Goal: Task Accomplishment & Management: Use online tool/utility

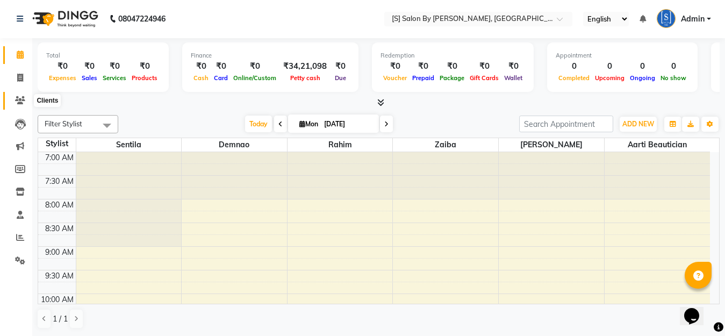
click at [22, 101] on icon at bounding box center [20, 100] width 10 height 8
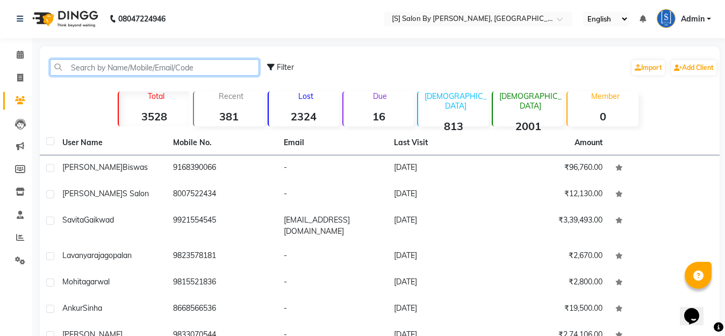
click at [160, 65] on input "text" at bounding box center [154, 67] width 209 height 17
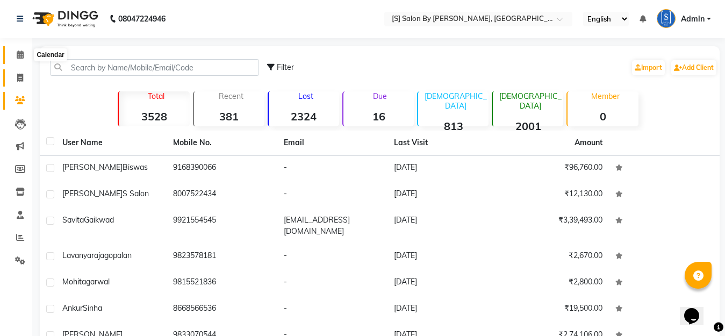
drag, startPoint x: 15, startPoint y: 54, endPoint x: 20, endPoint y: 81, distance: 27.5
click at [16, 54] on span at bounding box center [20, 55] width 19 height 12
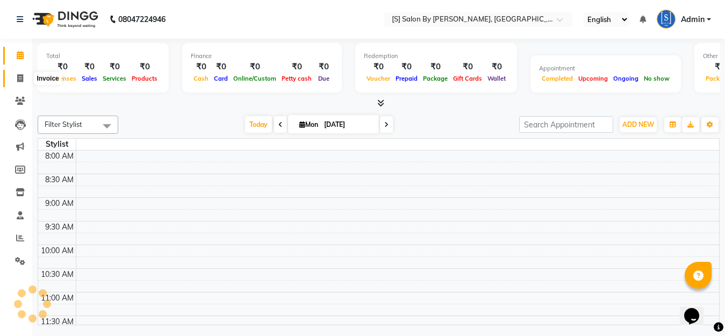
click at [19, 79] on icon at bounding box center [20, 78] width 6 height 8
select select "service"
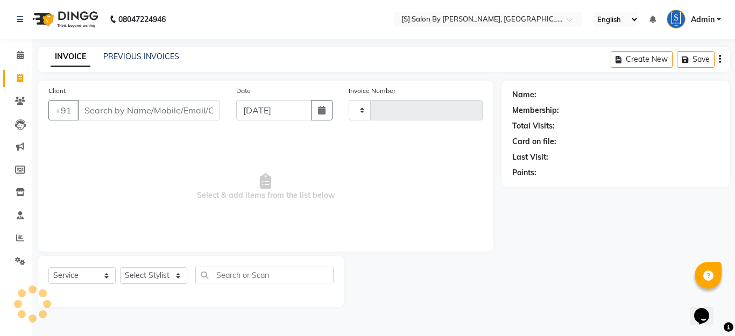
click at [166, 109] on input "Client" at bounding box center [148, 110] width 142 height 20
type input "1246"
select select "45"
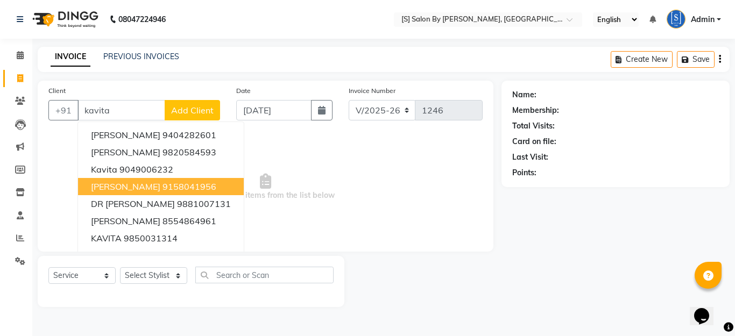
click at [162, 188] on ngb-highlight "9158041956" at bounding box center [189, 186] width 54 height 11
type input "9158041956"
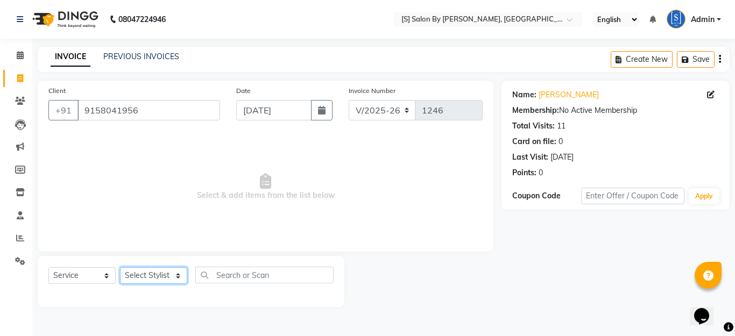
click at [143, 270] on select "Select Stylist Aarti Beautician Demnao [PERSON_NAME] [PERSON_NAME]" at bounding box center [153, 275] width 67 height 17
select select "50987"
click at [120, 267] on select "Select Stylist Aarti Beautician Demnao [PERSON_NAME] [PERSON_NAME]" at bounding box center [153, 275] width 67 height 17
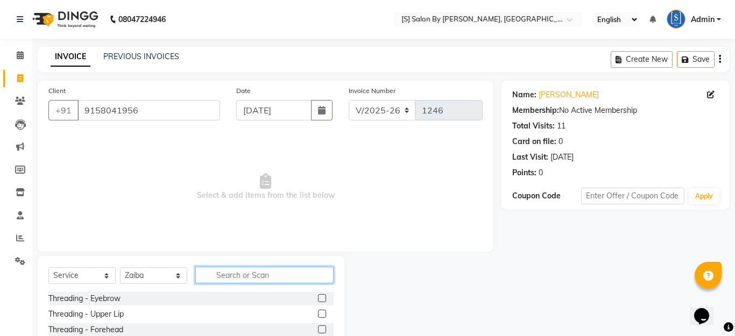
click at [232, 270] on input "text" at bounding box center [264, 275] width 138 height 17
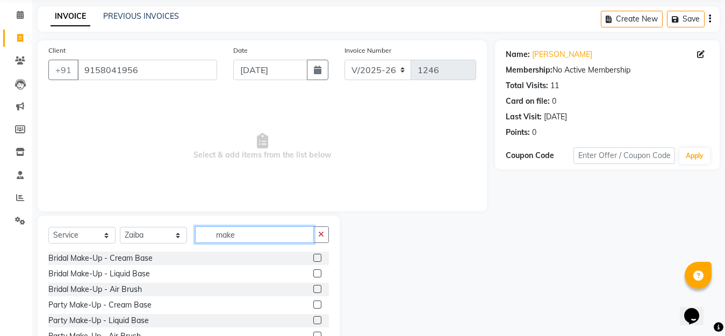
scroll to position [95, 0]
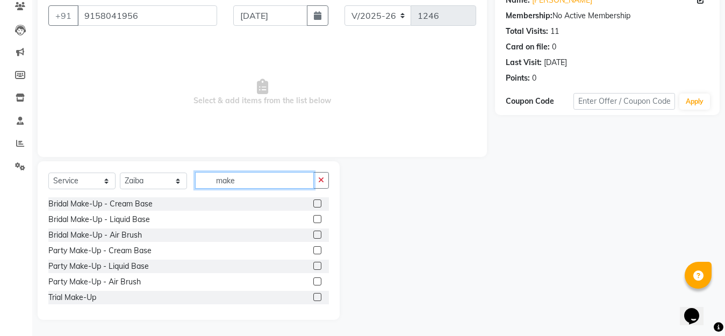
type input "make"
click at [313, 201] on label at bounding box center [317, 203] width 8 height 8
click at [313, 201] on input "checkbox" at bounding box center [316, 204] width 7 height 7
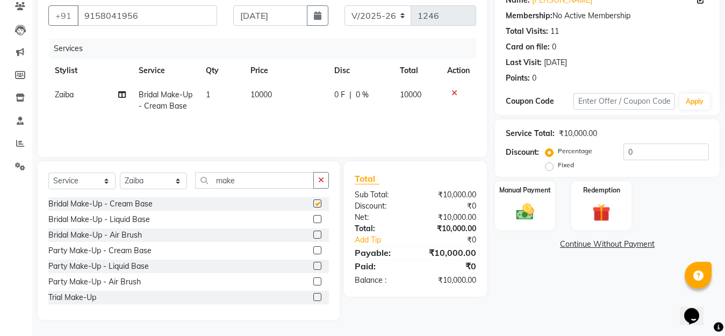
checkbox input "false"
drag, startPoint x: 308, startPoint y: 280, endPoint x: 303, endPoint y: 275, distance: 6.8
click at [313, 280] on label at bounding box center [317, 281] width 8 height 8
click at [313, 280] on input "checkbox" at bounding box center [316, 282] width 7 height 7
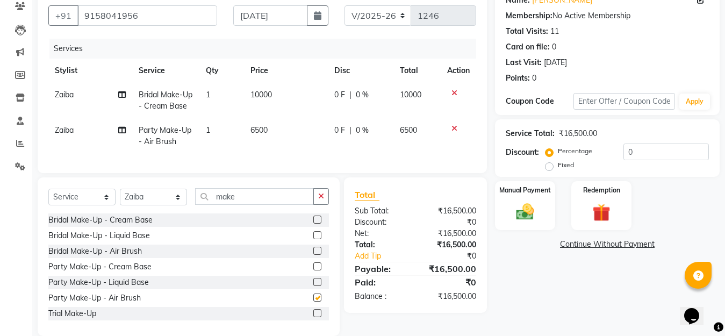
checkbox input "false"
click at [454, 91] on icon at bounding box center [455, 93] width 6 height 8
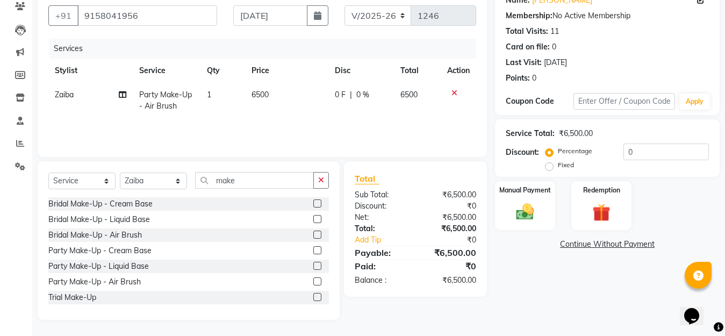
click at [453, 91] on icon at bounding box center [455, 93] width 6 height 8
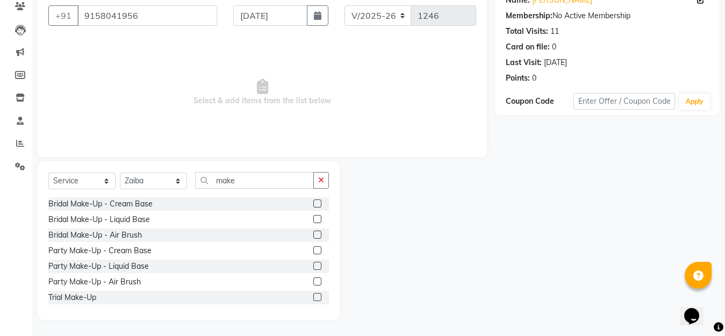
scroll to position [33, 0]
click at [313, 281] on label at bounding box center [317, 280] width 8 height 8
click at [313, 281] on input "checkbox" at bounding box center [316, 280] width 7 height 7
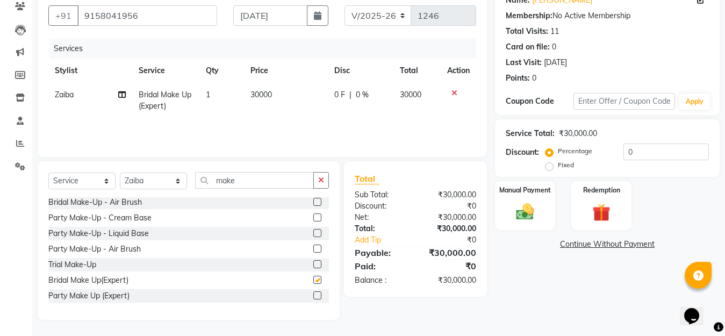
checkbox input "false"
click at [313, 296] on label at bounding box center [317, 295] width 8 height 8
click at [313, 296] on input "checkbox" at bounding box center [316, 296] width 7 height 7
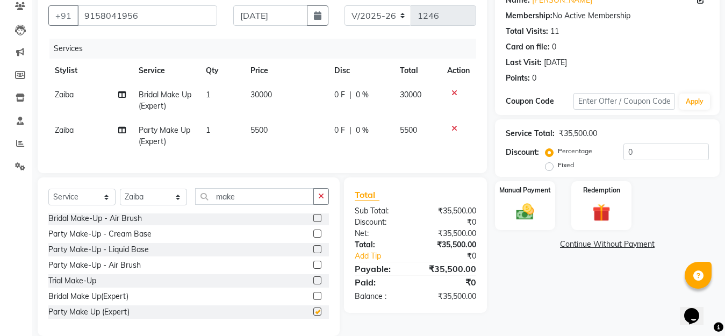
checkbox input "false"
click at [452, 92] on icon at bounding box center [455, 93] width 6 height 8
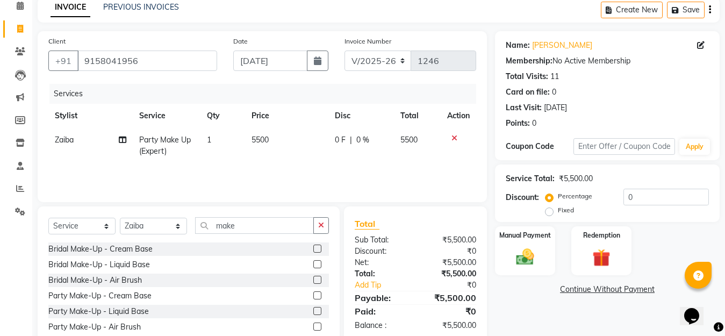
scroll to position [54, 0]
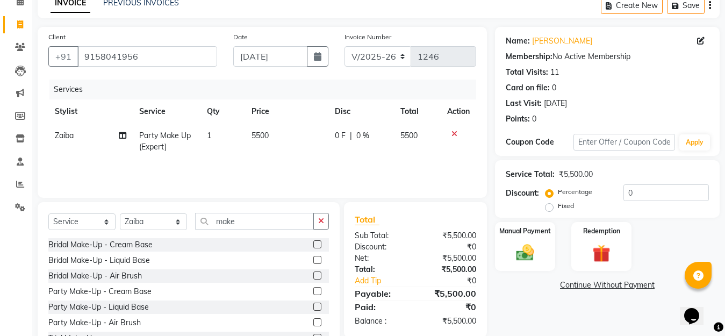
click at [313, 321] on label at bounding box center [317, 322] width 8 height 8
click at [313, 321] on input "checkbox" at bounding box center [316, 322] width 7 height 7
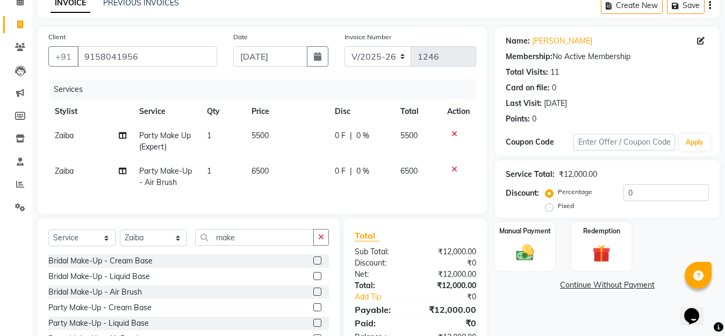
checkbox input "false"
click at [452, 132] on icon at bounding box center [455, 134] width 6 height 8
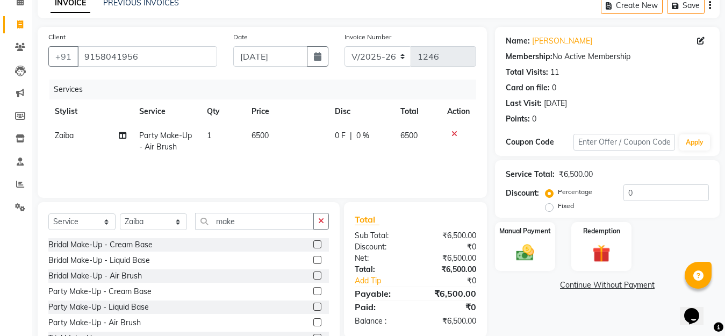
click at [313, 243] on label at bounding box center [317, 244] width 8 height 8
click at [313, 243] on input "checkbox" at bounding box center [316, 244] width 7 height 7
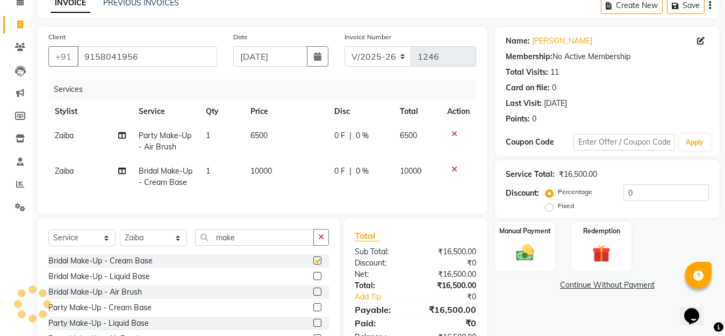
checkbox input "false"
click at [452, 133] on icon at bounding box center [455, 134] width 6 height 8
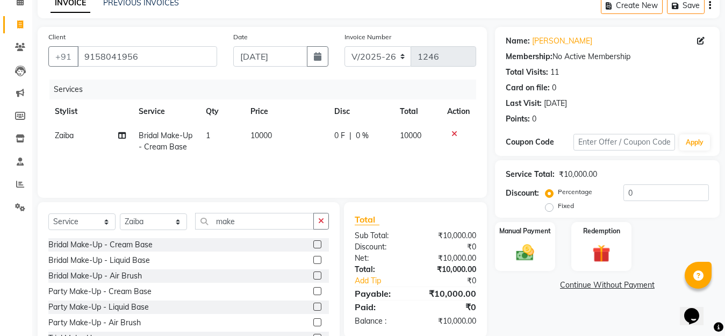
click at [350, 134] on span "|" at bounding box center [351, 135] width 2 height 11
select select "50987"
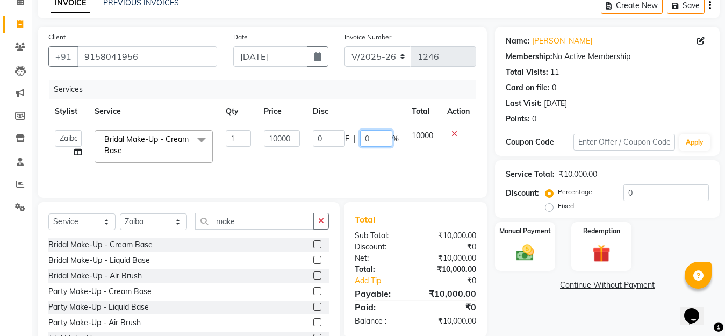
click at [373, 137] on input "0" at bounding box center [376, 138] width 32 height 17
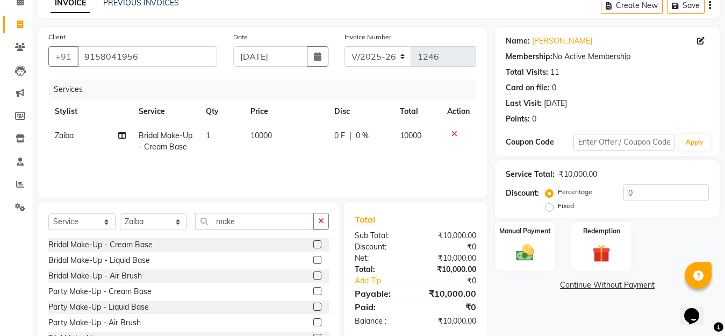
click at [346, 135] on div "0 F | 0 %" at bounding box center [360, 135] width 53 height 11
select select "50987"
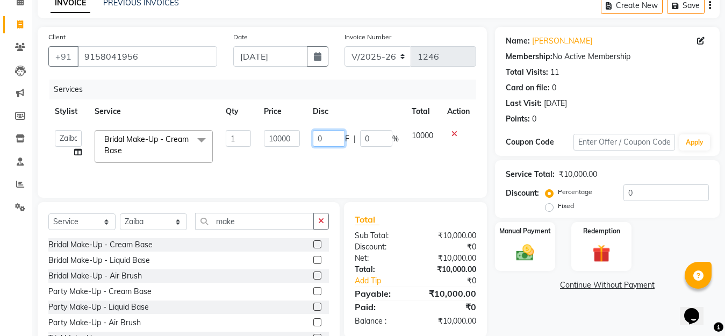
click at [340, 138] on input "0" at bounding box center [329, 138] width 32 height 17
click at [325, 135] on input "number" at bounding box center [329, 138] width 32 height 17
type input "3000"
drag, startPoint x: 545, startPoint y: 303, endPoint x: 524, endPoint y: 290, distance: 23.9
click at [545, 302] on div "Name: [PERSON_NAME] Membership: No Active Membership Total Visits: 11 Card on f…" at bounding box center [611, 194] width 233 height 334
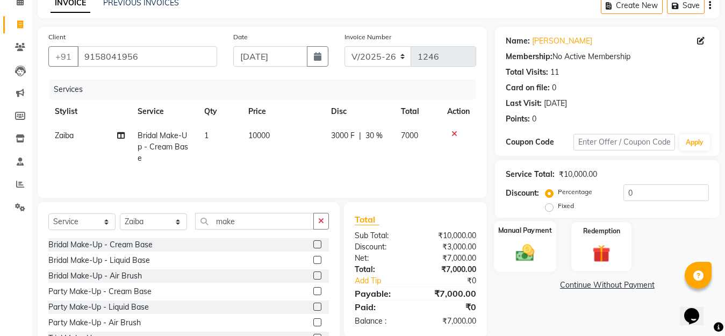
click at [531, 252] on img at bounding box center [525, 253] width 30 height 22
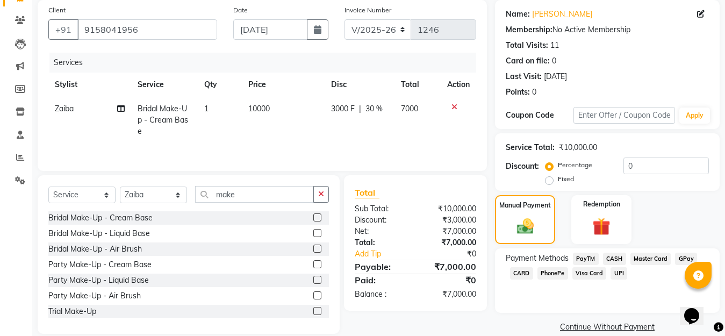
scroll to position [96, 0]
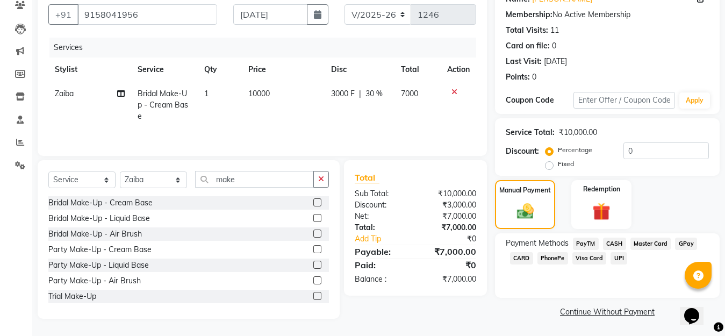
click at [523, 259] on span "CARD" at bounding box center [521, 258] width 23 height 12
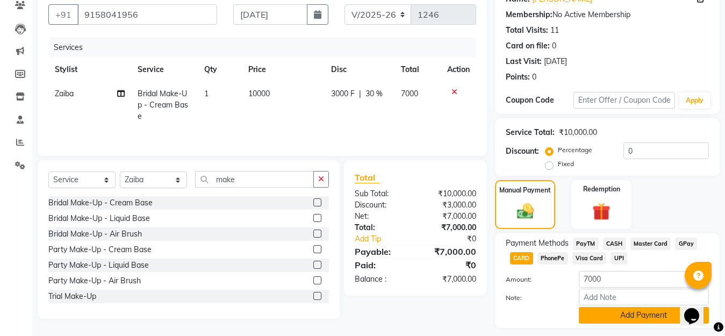
click at [605, 315] on button "Add Payment" at bounding box center [644, 315] width 130 height 17
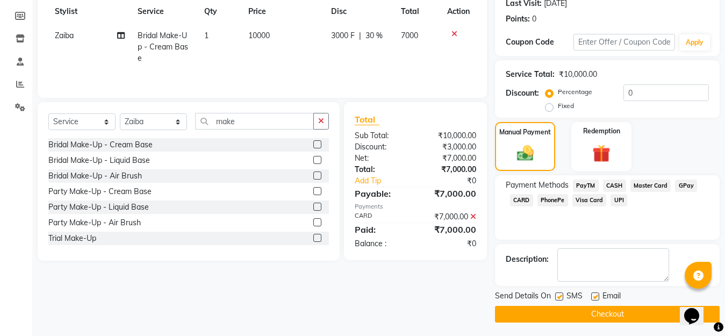
scroll to position [156, 0]
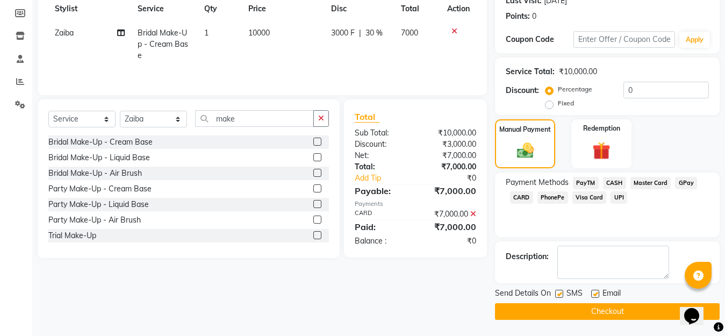
click at [604, 311] on button "Checkout" at bounding box center [607, 311] width 225 height 17
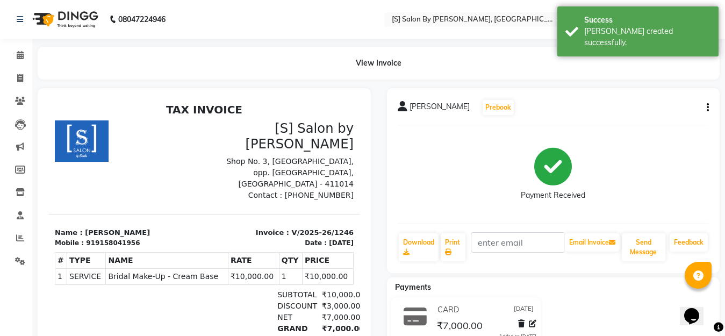
click at [708, 108] on icon "button" at bounding box center [708, 108] width 2 height 1
click at [641, 119] on div "Edit Invoice" at bounding box center [655, 121] width 74 height 13
select select "service"
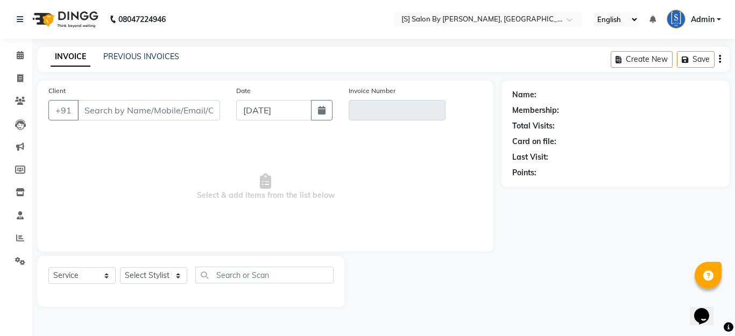
type input "9158041956"
type input "V/2025-26/1246"
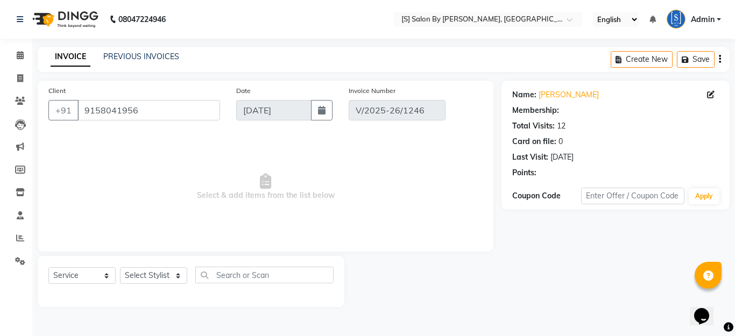
click at [273, 113] on input "[DATE]" at bounding box center [273, 110] width 75 height 20
select select "select"
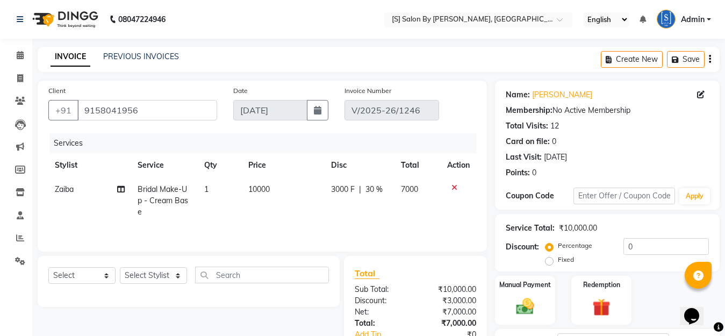
click at [710, 59] on icon "button" at bounding box center [710, 59] width 2 height 1
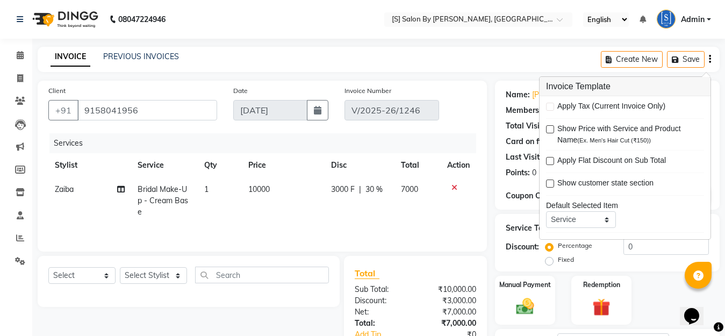
click at [434, 59] on div "INVOICE PREVIOUS INVOICES Create New Save" at bounding box center [379, 59] width 682 height 25
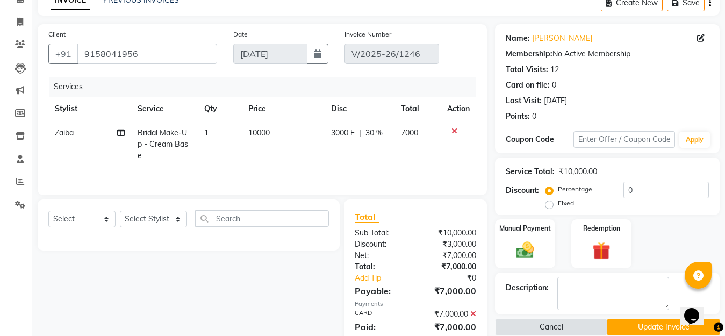
scroll to position [41, 0]
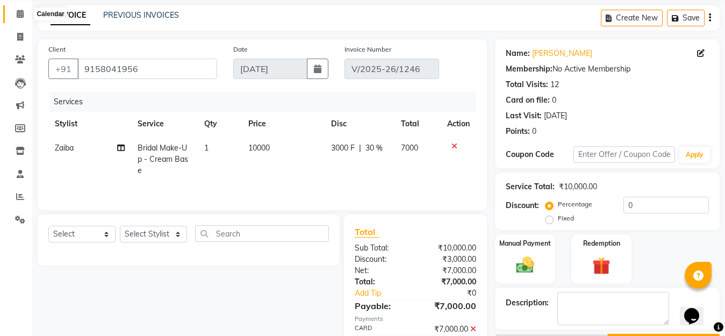
click at [22, 12] on icon at bounding box center [20, 14] width 7 height 8
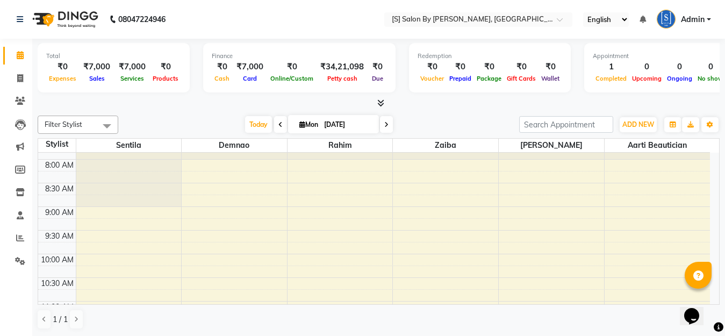
scroll to position [161, 0]
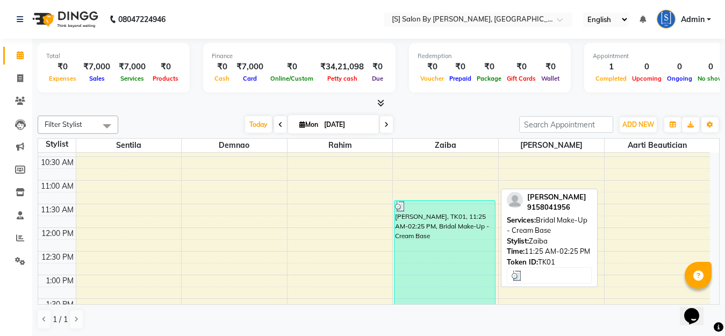
click at [447, 245] on div "[PERSON_NAME], TK01, 11:25 AM-02:25 PM, Bridal Make-Up - Cream Base" at bounding box center [445, 271] width 101 height 140
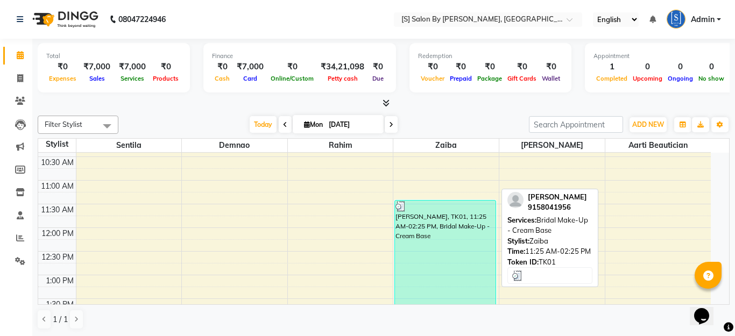
select select "3"
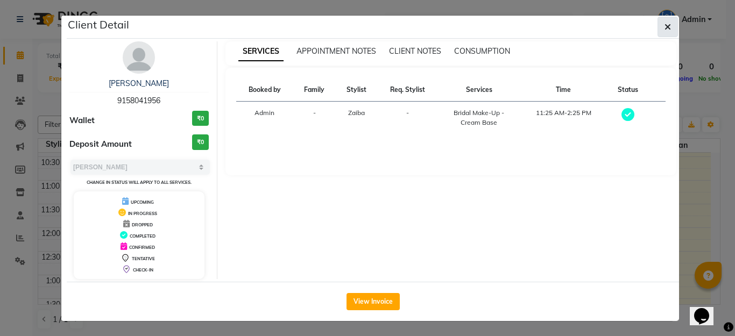
click at [664, 28] on icon "button" at bounding box center [667, 27] width 6 height 9
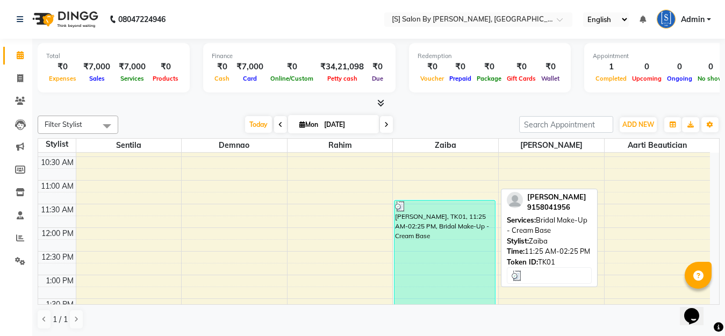
click at [471, 215] on div "[PERSON_NAME], TK01, 11:25 AM-02:25 PM, Bridal Make-Up - Cream Base" at bounding box center [445, 271] width 101 height 140
select select "3"
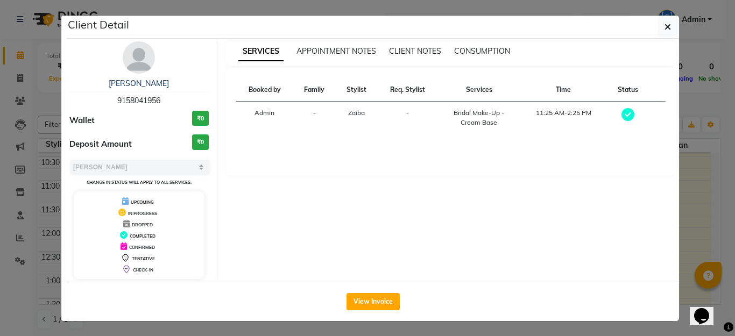
click at [140, 224] on span "DROPPED" at bounding box center [142, 224] width 21 height 5
click at [664, 27] on icon "button" at bounding box center [667, 27] width 6 height 9
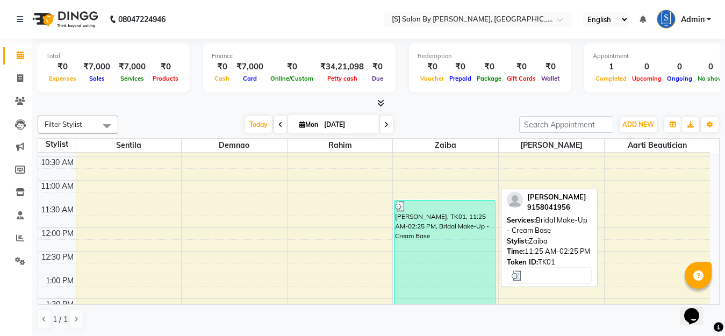
click at [454, 259] on div "[PERSON_NAME], TK01, 11:25 AM-02:25 PM, Bridal Make-Up - Cream Base" at bounding box center [445, 271] width 101 height 140
select select "3"
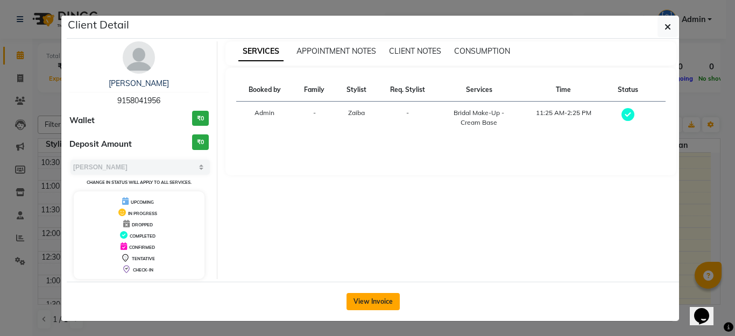
click at [350, 302] on button "View Invoice" at bounding box center [372, 301] width 53 height 17
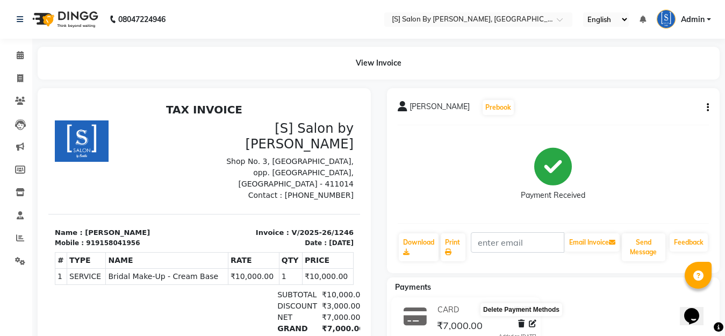
click at [519, 324] on icon at bounding box center [521, 324] width 6 height 8
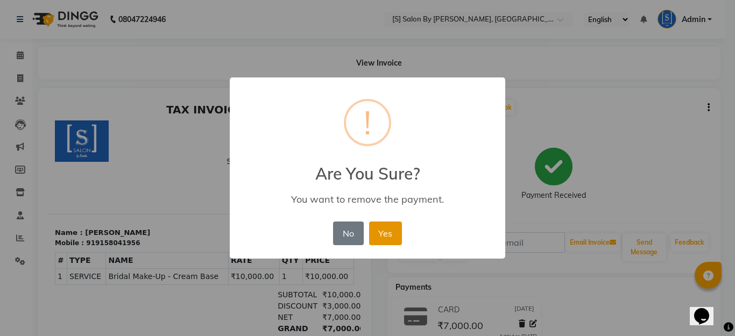
click at [390, 232] on button "Yes" at bounding box center [385, 234] width 33 height 24
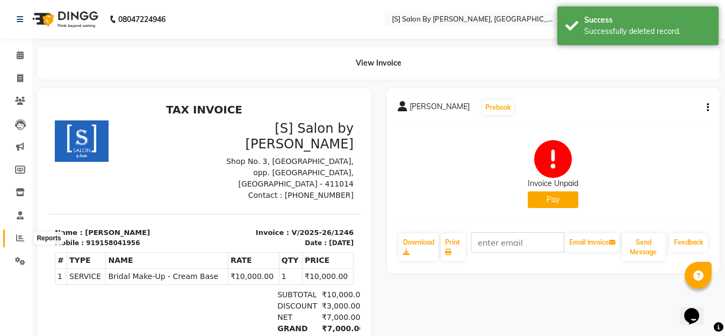
click at [18, 237] on icon at bounding box center [20, 238] width 8 height 8
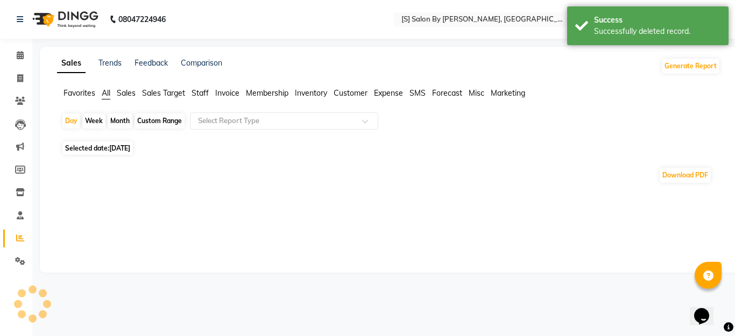
click at [120, 120] on div "Month" at bounding box center [120, 120] width 25 height 15
select select "9"
select select "2025"
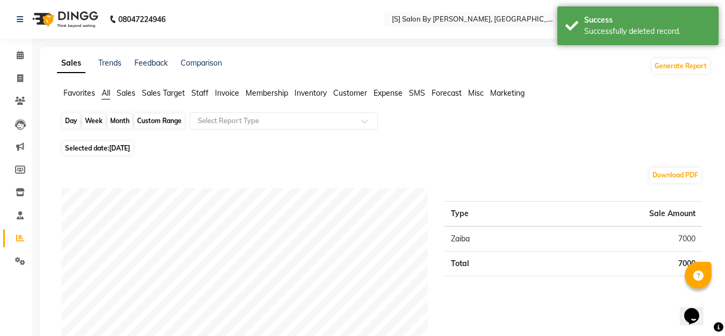
click at [116, 125] on div "Month" at bounding box center [120, 120] width 25 height 15
select select "9"
select select "2025"
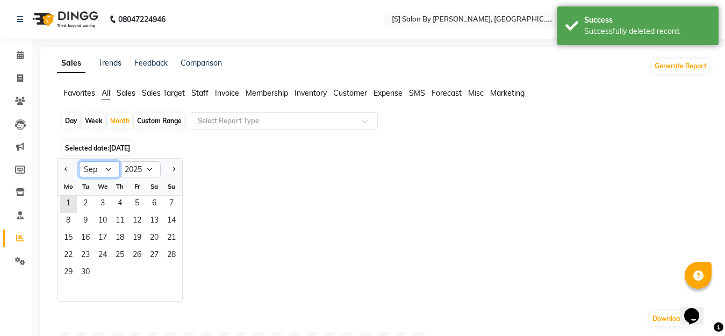
click at [109, 173] on select "Jan Feb Mar Apr May Jun [DATE] Aug Sep Oct Nov Dec" at bounding box center [99, 169] width 41 height 16
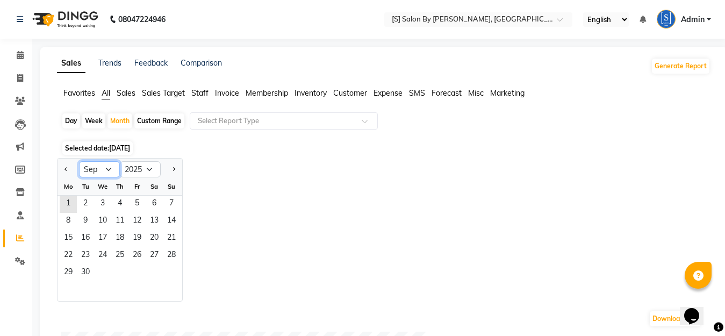
select select "8"
click at [79, 161] on select "Jan Feb Mar Apr May Jun [DATE] Aug Sep Oct Nov Dec" at bounding box center [99, 169] width 41 height 16
click at [131, 201] on span "1" at bounding box center [137, 204] width 17 height 17
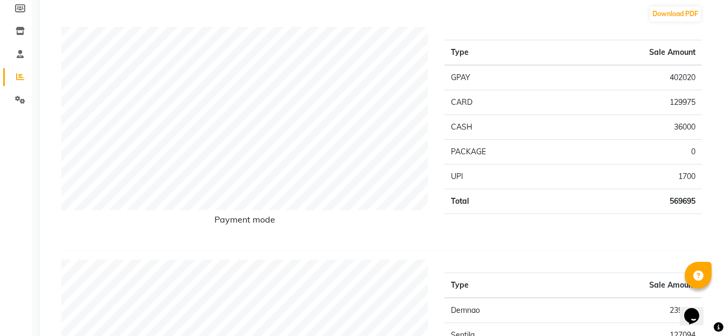
scroll to position [54, 0]
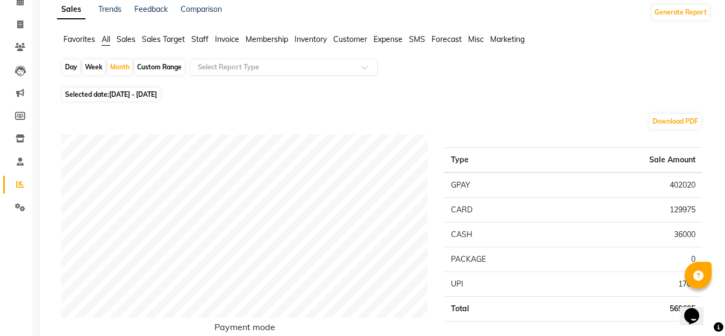
click at [233, 68] on input "text" at bounding box center [273, 67] width 155 height 11
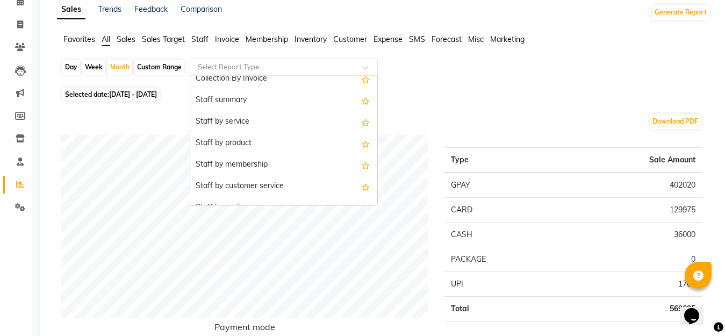
scroll to position [376, 0]
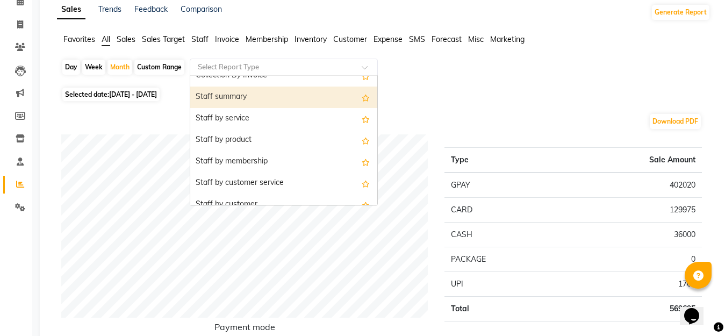
click at [247, 98] on div "Staff summary" at bounding box center [283, 98] width 187 height 22
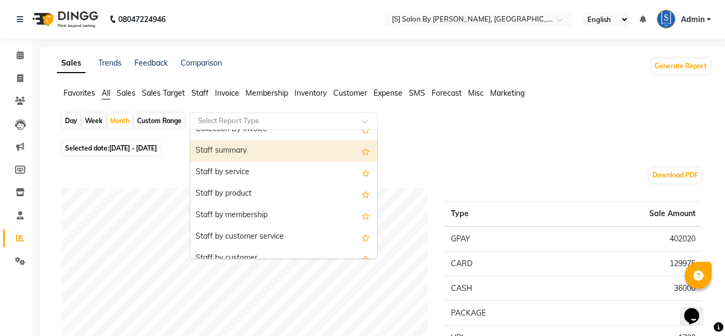
select select "full_report"
select select "csv"
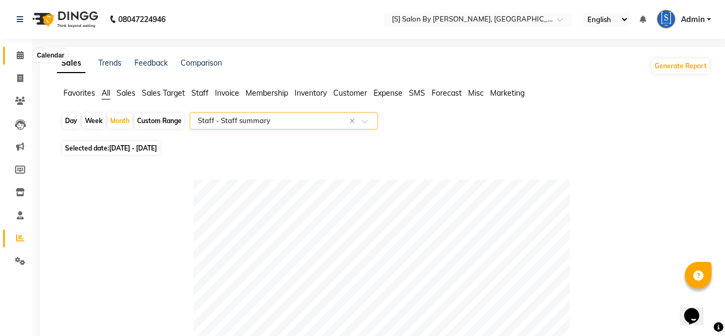
click at [19, 54] on icon at bounding box center [20, 55] width 7 height 8
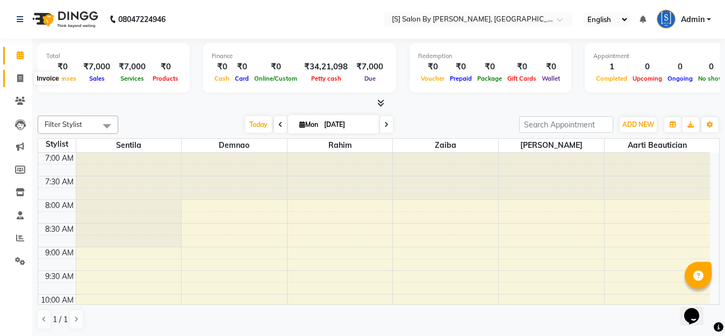
click at [20, 77] on icon at bounding box center [20, 78] width 6 height 8
select select "service"
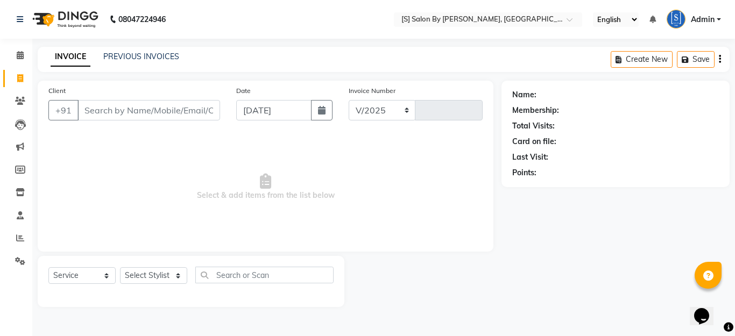
select select "45"
type input "1247"
click at [166, 112] on input "Client" at bounding box center [148, 110] width 142 height 20
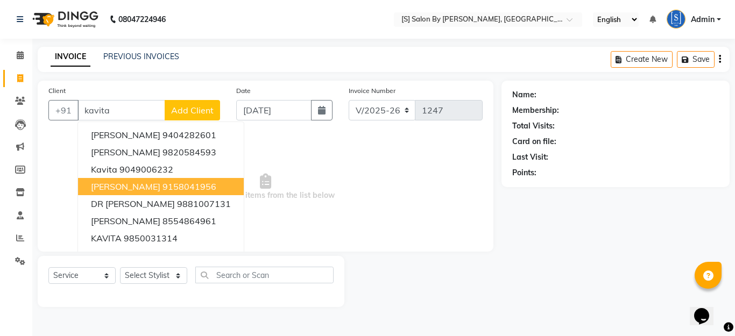
click at [142, 187] on span "[PERSON_NAME]" at bounding box center [125, 186] width 69 height 11
type input "9158041956"
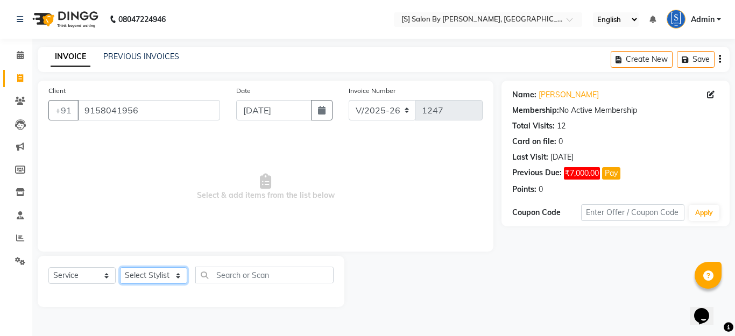
click at [153, 280] on select "Select Stylist Aarti Beautician Demnao [PERSON_NAME] [PERSON_NAME]" at bounding box center [153, 275] width 67 height 17
select select "50987"
click at [120, 267] on select "Select Stylist Aarti Beautician Demnao [PERSON_NAME] [PERSON_NAME]" at bounding box center [153, 275] width 67 height 17
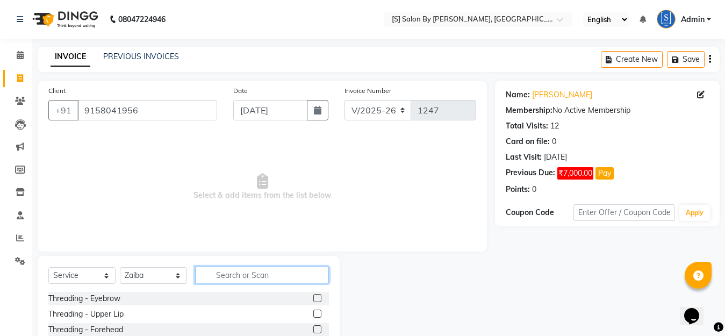
click at [216, 278] on input "text" at bounding box center [262, 275] width 134 height 17
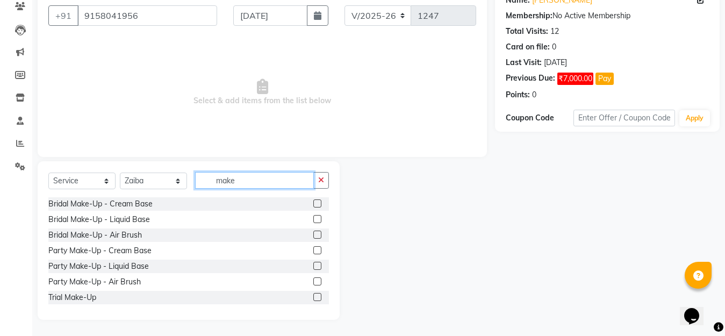
type input "make"
click at [313, 205] on label at bounding box center [317, 203] width 8 height 8
click at [313, 205] on input "checkbox" at bounding box center [316, 204] width 7 height 7
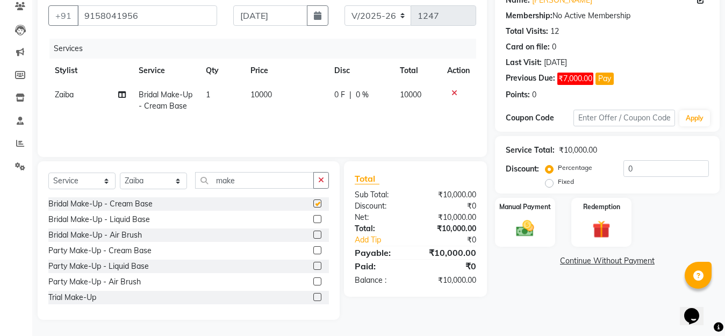
checkbox input "false"
click at [331, 94] on td "0 F | 0 %" at bounding box center [361, 100] width 66 height 35
select select "50987"
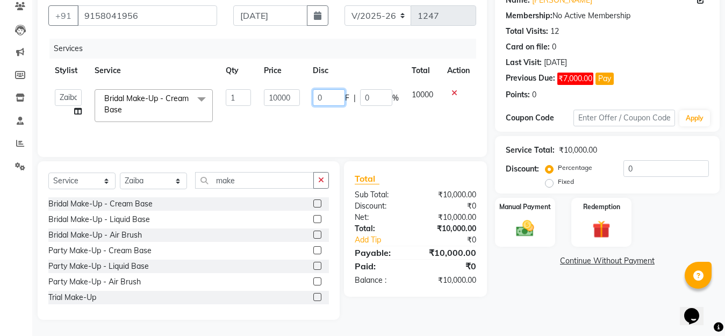
click at [330, 97] on input "0" at bounding box center [329, 97] width 32 height 17
type input "3000"
click at [519, 300] on div "Name: [PERSON_NAME] Membership: No Active Membership Total Visits: 12 Card on f…" at bounding box center [611, 153] width 233 height 334
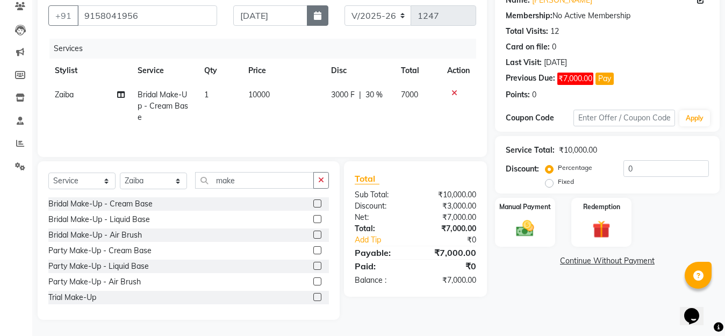
click at [313, 7] on button "button" at bounding box center [318, 15] width 22 height 20
select select "9"
select select "2025"
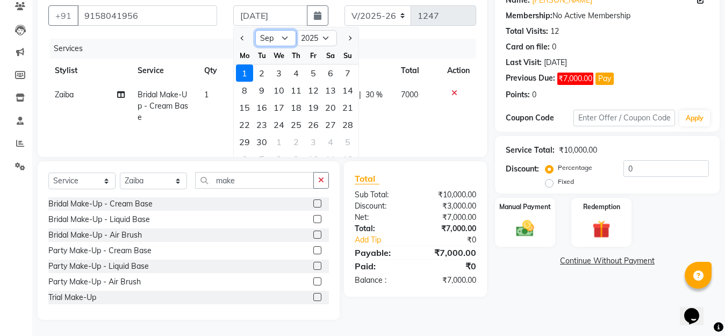
click at [281, 34] on select "Jan Feb Mar Apr May Jun [DATE] Aug Sep Oct Nov Dec" at bounding box center [275, 38] width 41 height 16
select select "8"
click at [255, 30] on select "Jan Feb Mar Apr May Jun [DATE] Aug Sep Oct Nov Dec" at bounding box center [275, 38] width 41 height 16
click at [332, 139] on div "30" at bounding box center [330, 141] width 17 height 17
type input "[DATE]"
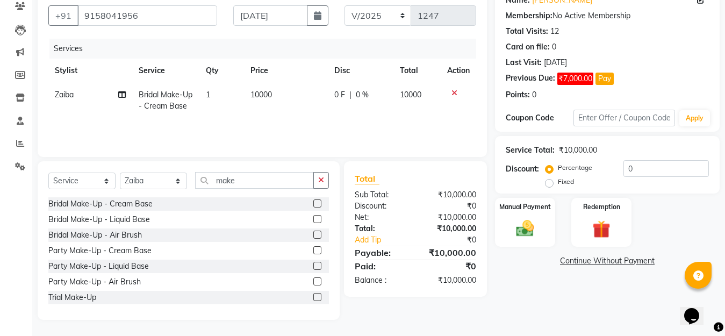
click at [346, 98] on div "0 F | 0 %" at bounding box center [360, 94] width 53 height 11
select select "50987"
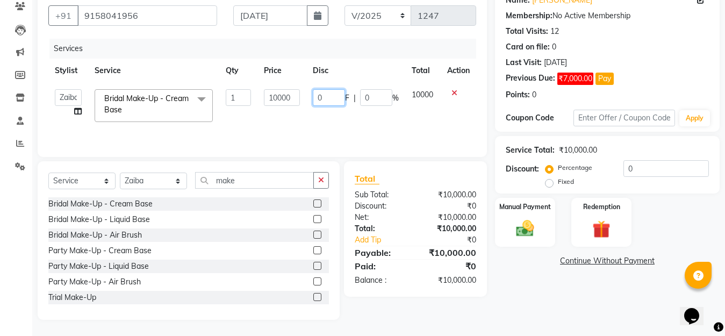
click at [336, 101] on input "0" at bounding box center [329, 97] width 32 height 17
type input "3000"
click at [547, 294] on div "Name: [PERSON_NAME] Membership: No Active Membership Total Visits: 12 Card on f…" at bounding box center [611, 153] width 233 height 334
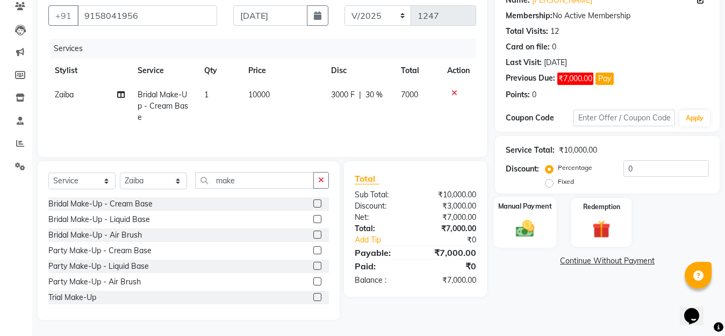
click at [525, 230] on img at bounding box center [525, 229] width 30 height 22
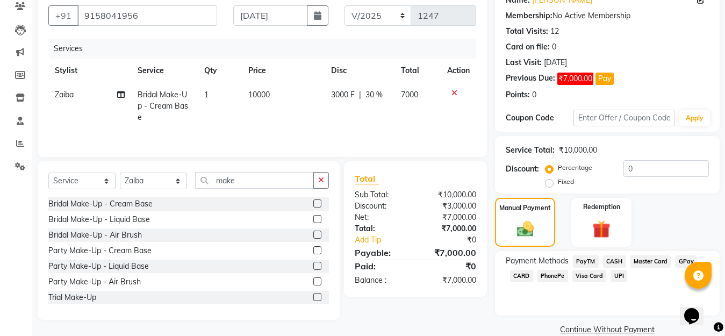
drag, startPoint x: 516, startPoint y: 277, endPoint x: 522, endPoint y: 279, distance: 6.7
click at [516, 277] on span "CARD" at bounding box center [521, 276] width 23 height 12
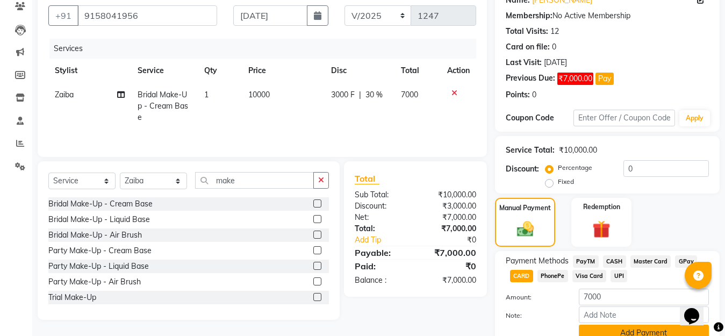
click at [597, 329] on button "Add Payment" at bounding box center [644, 333] width 130 height 17
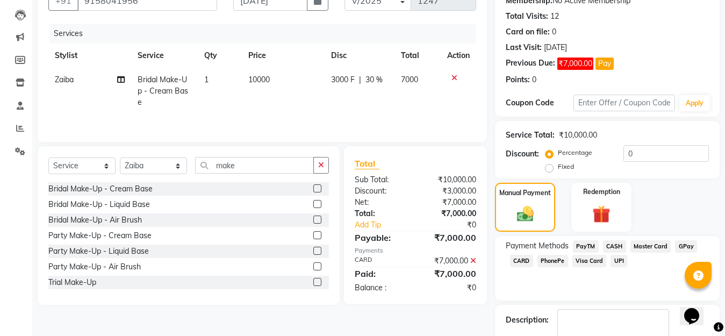
scroll to position [173, 0]
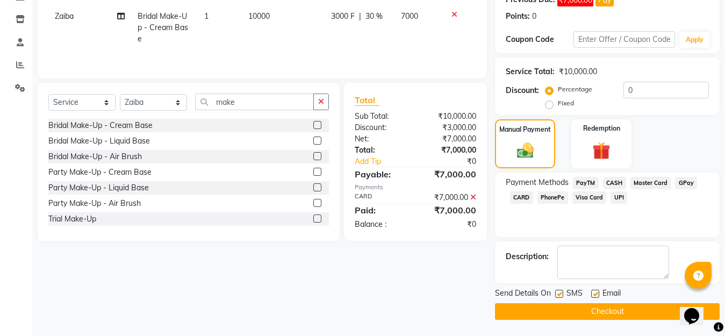
click at [615, 310] on button "Checkout" at bounding box center [607, 311] width 225 height 17
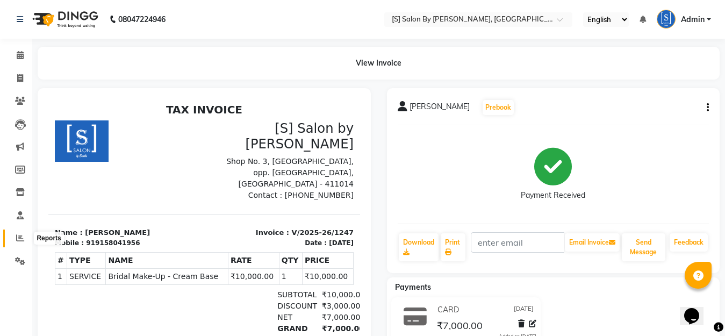
click at [18, 239] on icon at bounding box center [20, 238] width 8 height 8
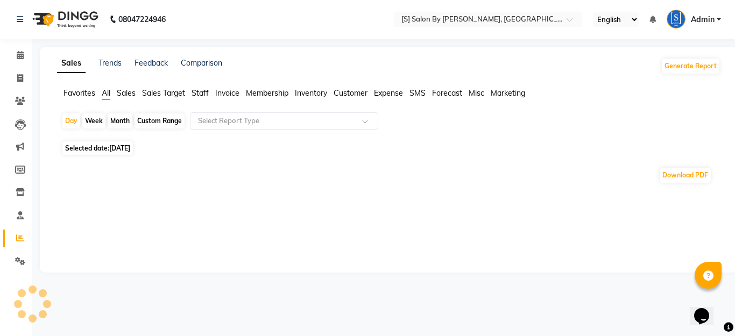
click at [118, 121] on div "Month" at bounding box center [120, 120] width 25 height 15
select select "9"
select select "2025"
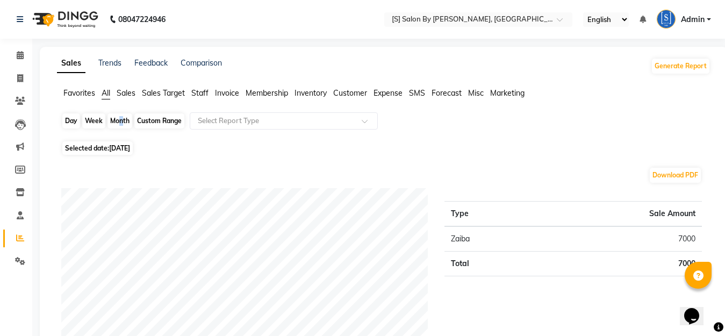
click at [117, 121] on div "Month" at bounding box center [120, 120] width 25 height 15
select select "9"
select select "2025"
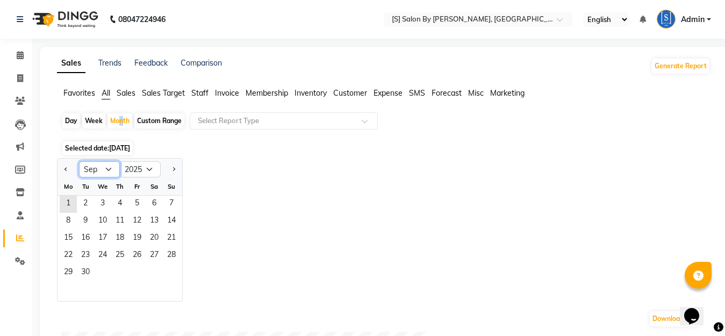
click at [96, 167] on select "Jan Feb Mar Apr May Jun [DATE] Aug Sep Oct Nov Dec" at bounding box center [99, 169] width 41 height 16
select select "8"
click at [79, 161] on select "Jan Feb Mar Apr May Jun [DATE] Aug Sep Oct Nov Dec" at bounding box center [99, 169] width 41 height 16
click at [134, 204] on span "1" at bounding box center [137, 204] width 17 height 17
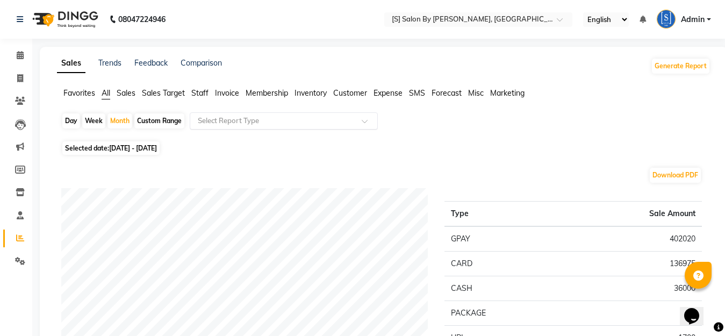
click at [289, 120] on input "text" at bounding box center [273, 121] width 155 height 11
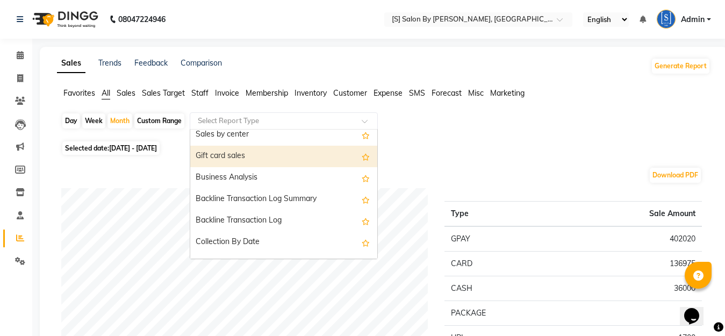
scroll to position [269, 0]
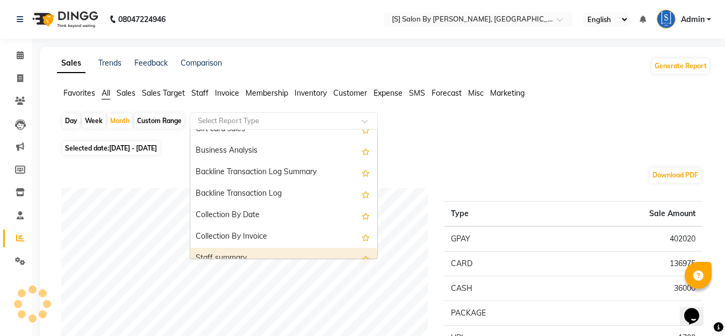
click at [279, 254] on div "Staff summary" at bounding box center [283, 259] width 187 height 22
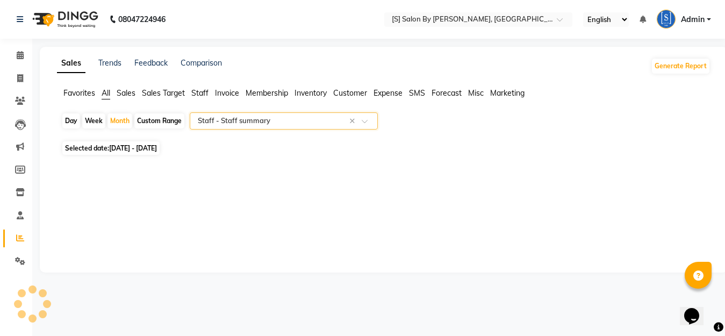
select select "full_report"
select select "csv"
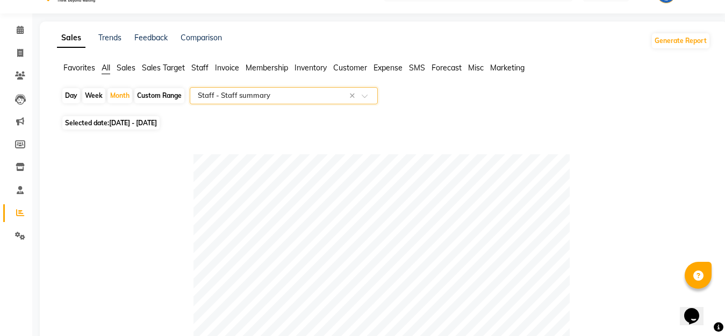
scroll to position [0, 0]
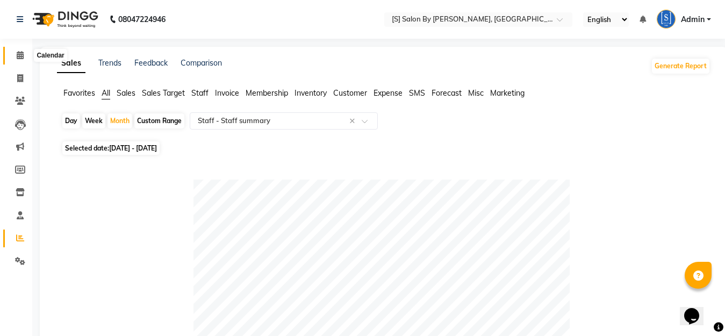
click at [20, 52] on icon at bounding box center [20, 55] width 7 height 8
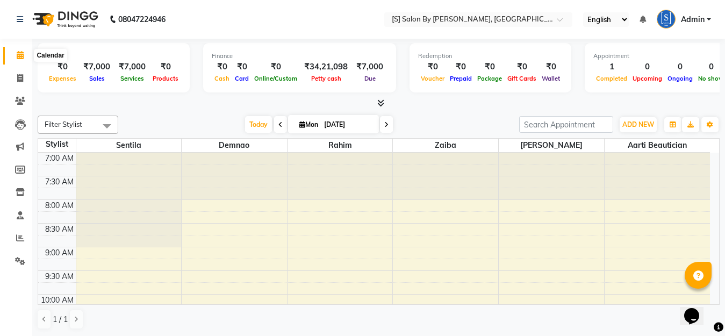
click at [18, 58] on icon at bounding box center [20, 55] width 7 height 8
